Goal: Check status: Check status

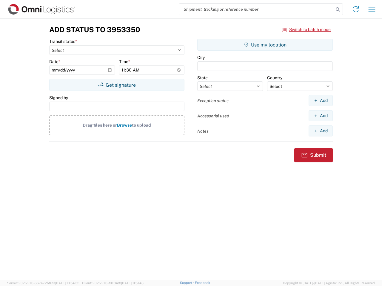
click at [256, 9] on input "search" at bounding box center [256, 9] width 154 height 11
click at [337, 10] on icon at bounding box center [337, 9] width 8 height 8
click at [355, 9] on icon at bounding box center [356, 9] width 10 height 10
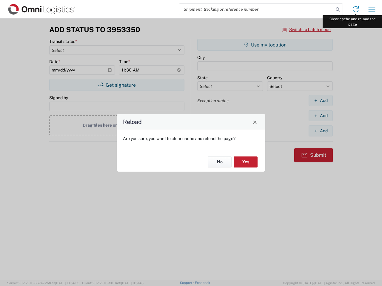
click at [371, 9] on div "Reload Are you sure, you want to clear cache and reload the page? No Yes" at bounding box center [191, 143] width 382 height 286
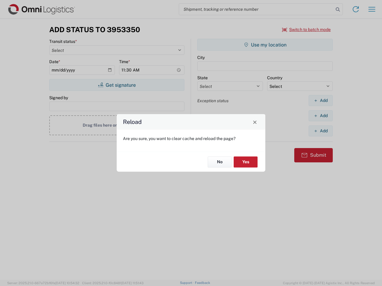
click at [306, 30] on div "Reload Are you sure, you want to clear cache and reload the page? No Yes" at bounding box center [191, 143] width 382 height 286
click at [117, 85] on div "Reload Are you sure, you want to clear cache and reload the page? No Yes" at bounding box center [191, 143] width 382 height 286
click at [265, 45] on div "Reload Are you sure, you want to clear cache and reload the page? No Yes" at bounding box center [191, 143] width 382 height 286
click at [320, 100] on div "Reload Are you sure, you want to clear cache and reload the page? No Yes" at bounding box center [191, 143] width 382 height 286
click at [320, 116] on div "Reload Are you sure, you want to clear cache and reload the page? No Yes" at bounding box center [191, 143] width 382 height 286
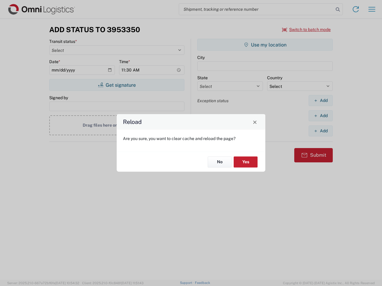
click at [320, 131] on div "Reload Are you sure, you want to clear cache and reload the page? No Yes" at bounding box center [191, 143] width 382 height 286
